Goal: Task Accomplishment & Management: Complete application form

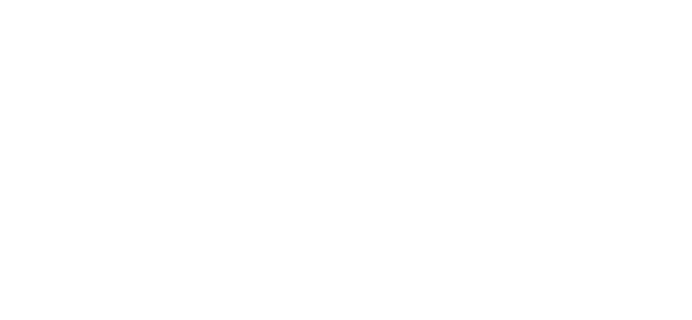
scroll to position [254, 0]
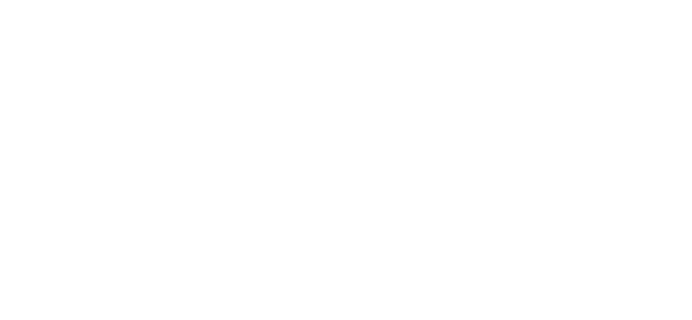
scroll to position [869, 0]
